Goal: Information Seeking & Learning: Learn about a topic

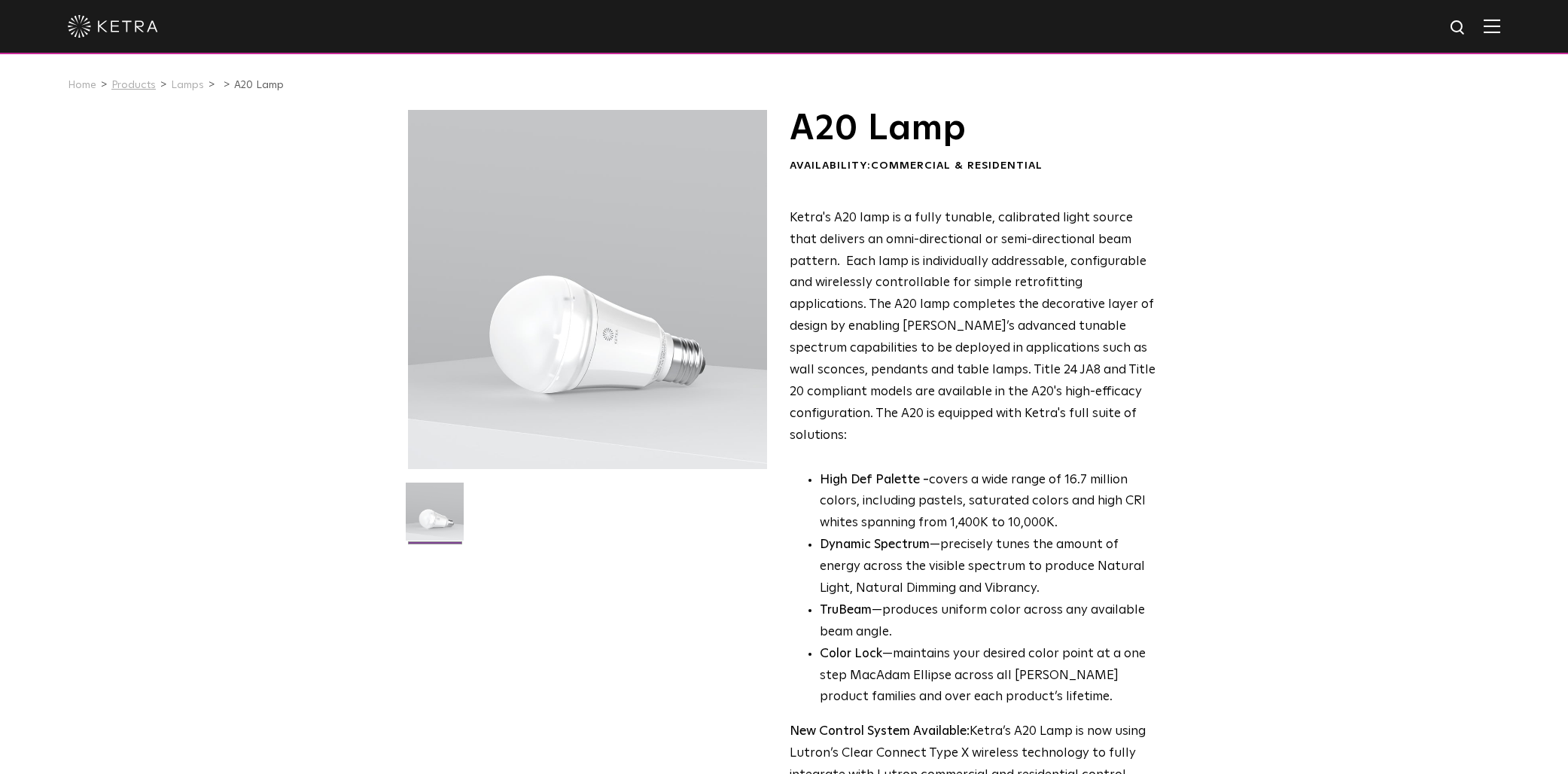
click at [135, 87] on link "Products" at bounding box center [133, 85] width 44 height 10
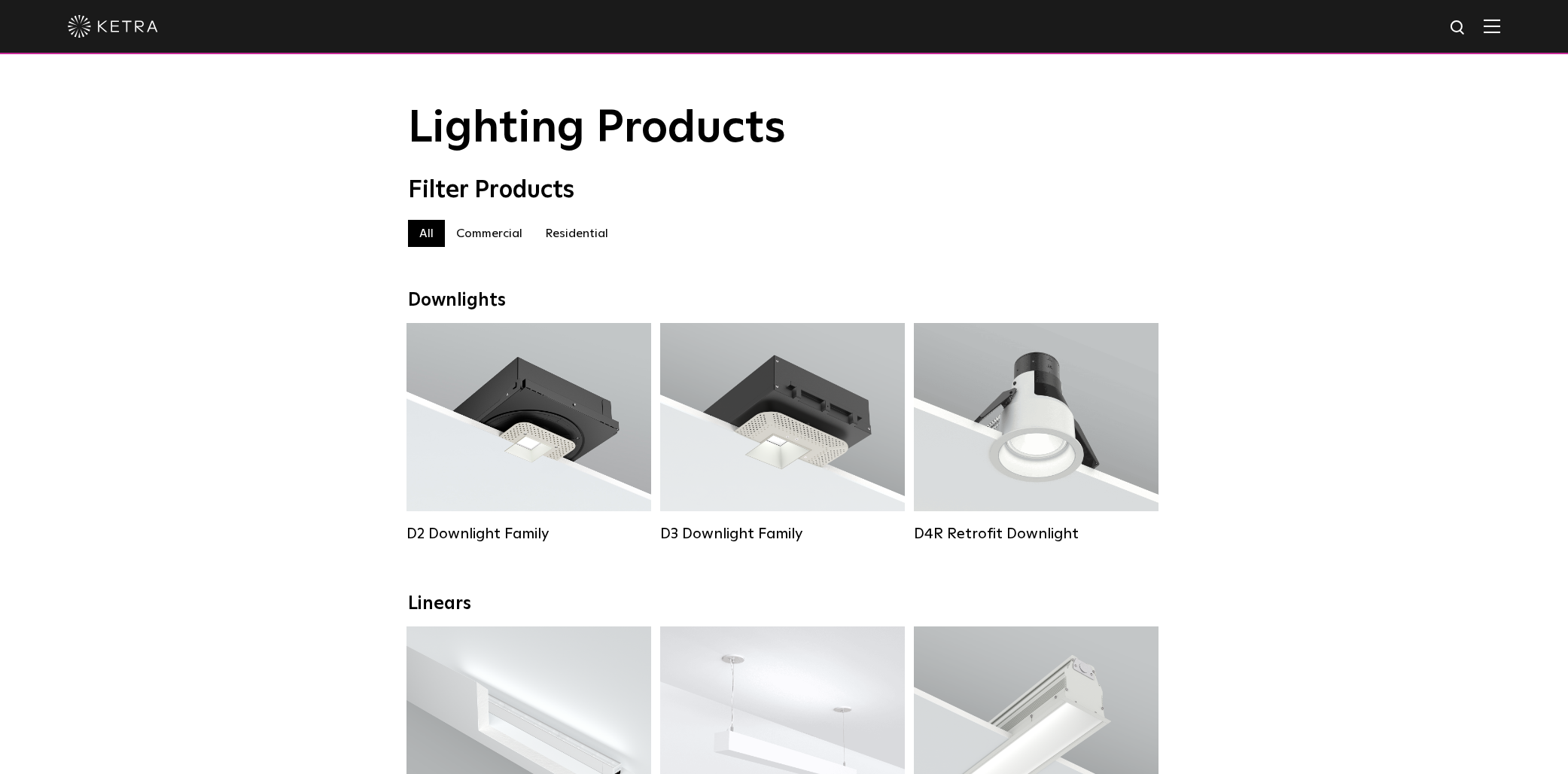
scroll to position [6, 0]
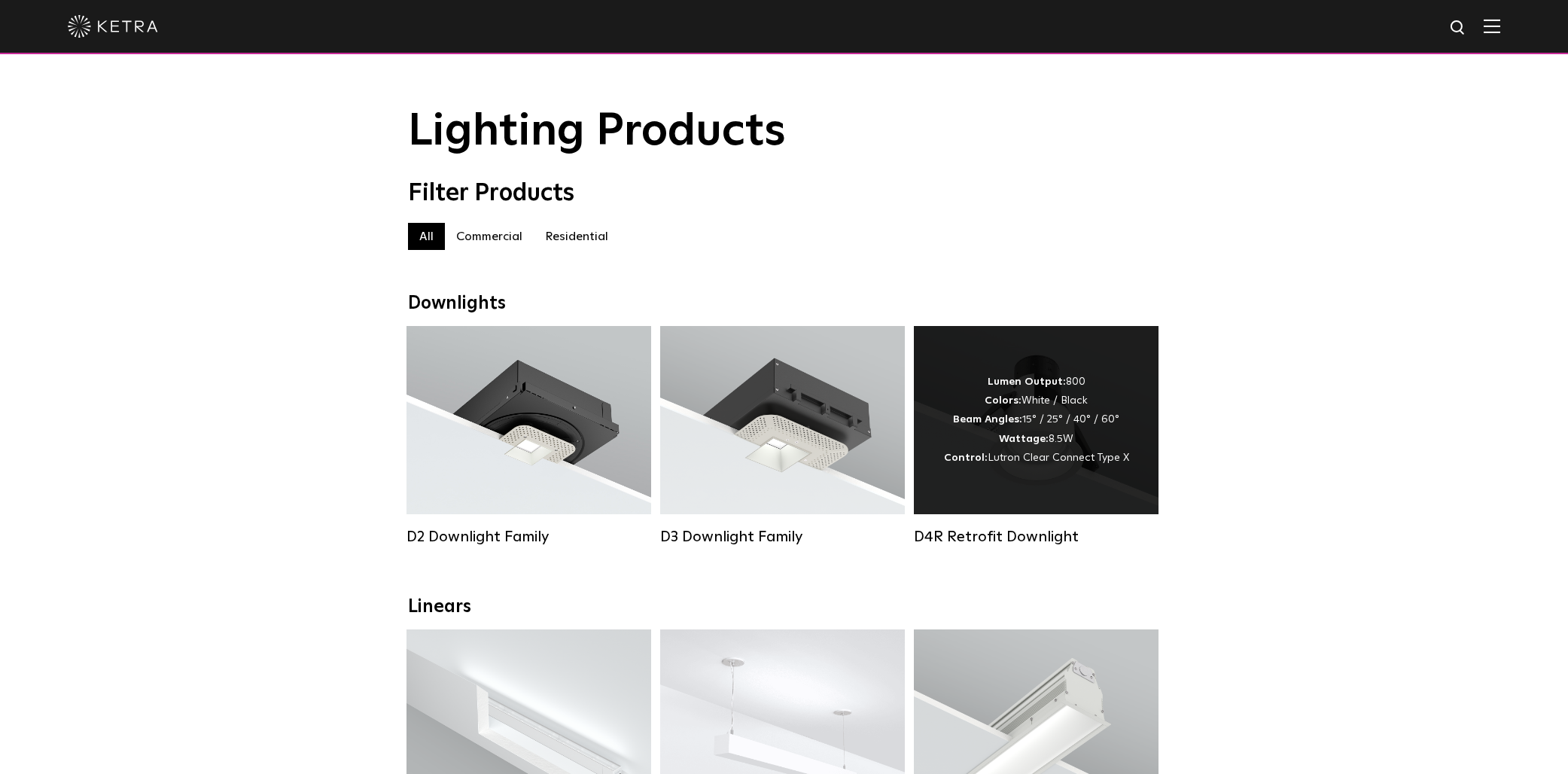
click at [1032, 427] on div "Lumen Output: 800 Colors: White / Black Beam Angles: 15° / 25° / 40° / 60° Watt…" at bounding box center [1037, 419] width 185 height 95
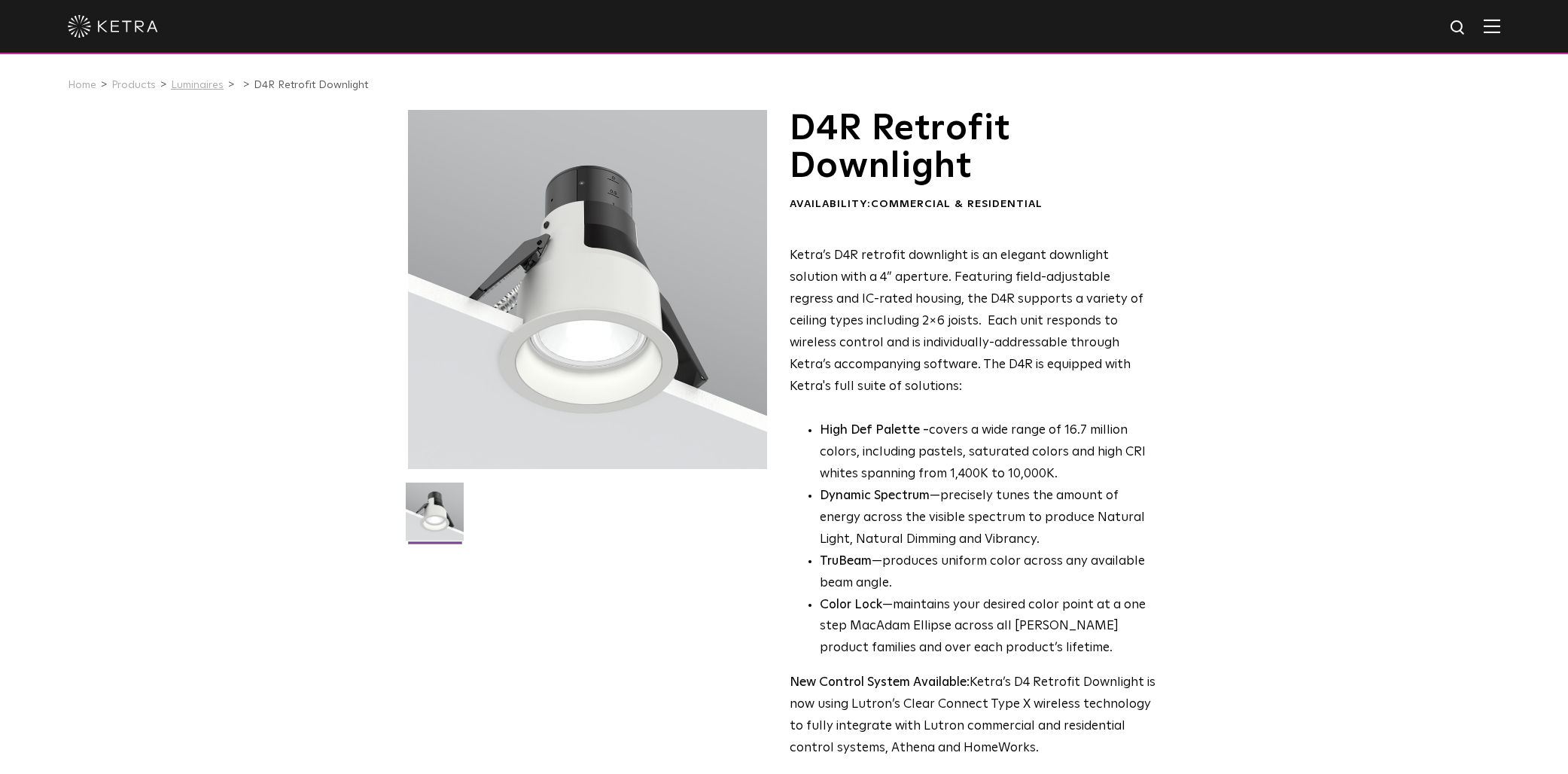
click at [205, 85] on link "Luminaires" at bounding box center [198, 85] width 53 height 10
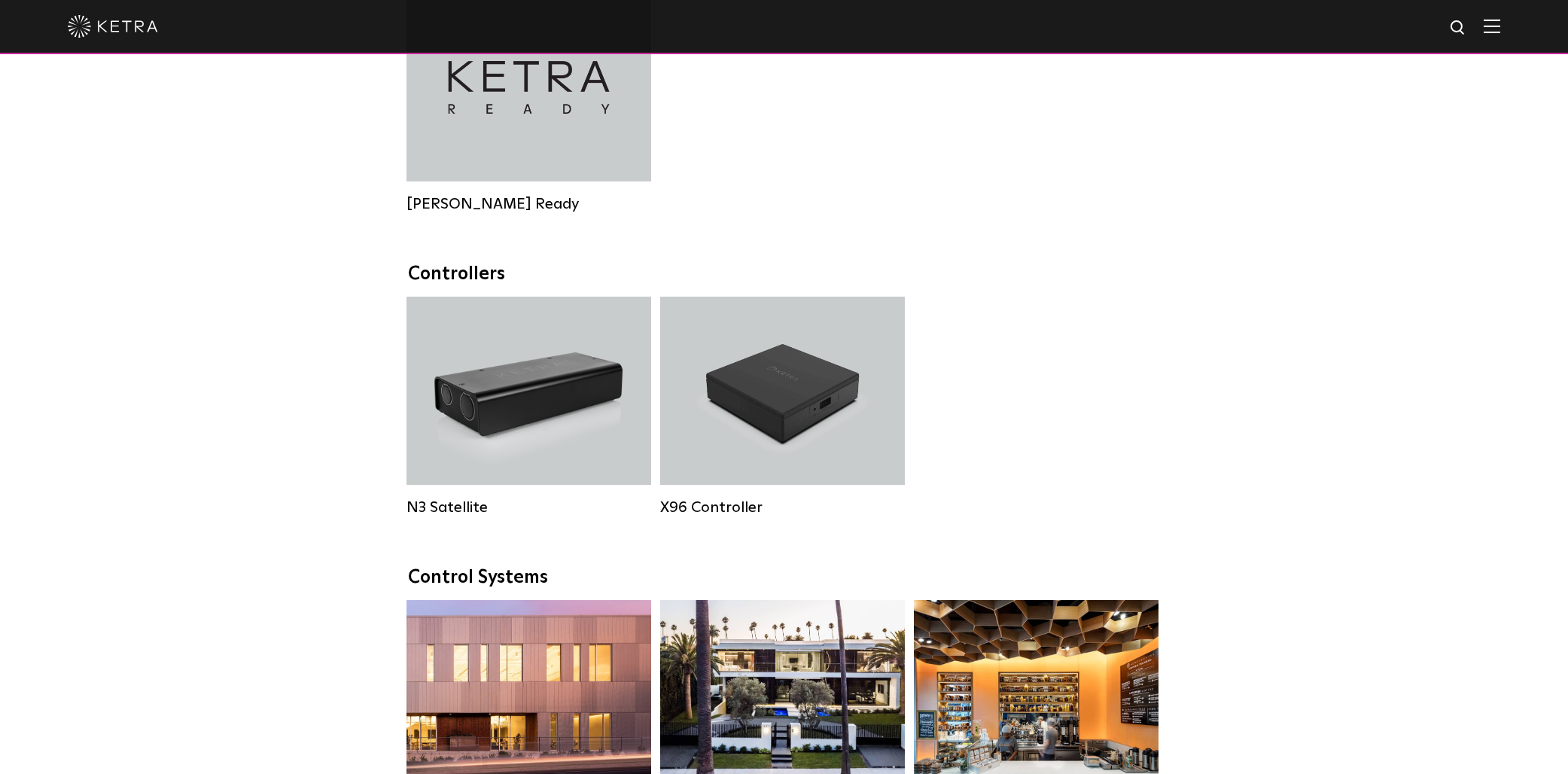
scroll to position [1766, 0]
